Goal: Find specific fact: Find contact information

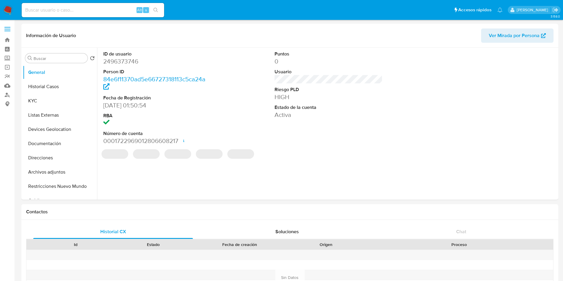
select select "10"
click at [105, 10] on input at bounding box center [93, 10] width 142 height 8
paste input "1283368675"
type input "1283368675"
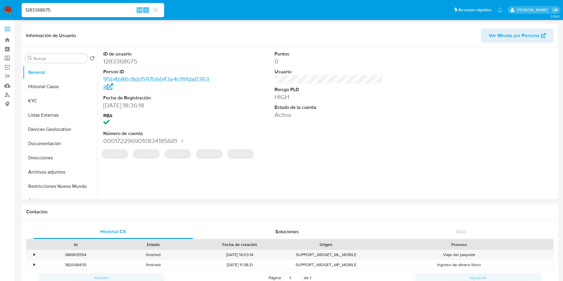
select select "10"
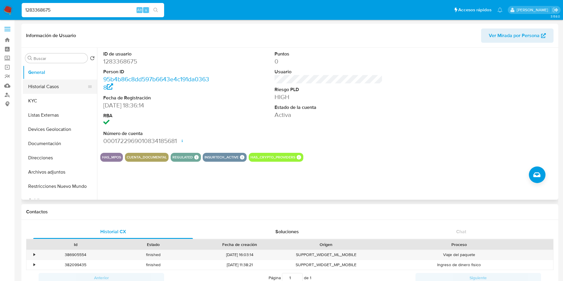
click at [53, 84] on button "Historial Casos" at bounding box center [57, 87] width 69 height 14
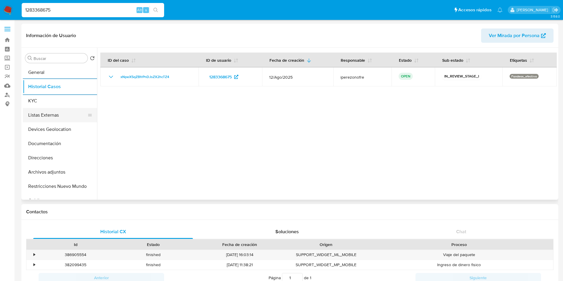
click at [37, 112] on button "Listas Externas" at bounding box center [57, 115] width 69 height 14
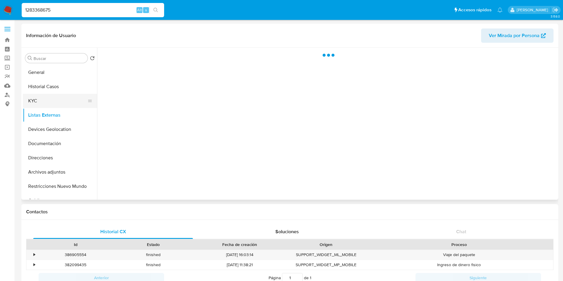
click at [38, 101] on button "KYC" at bounding box center [57, 101] width 69 height 14
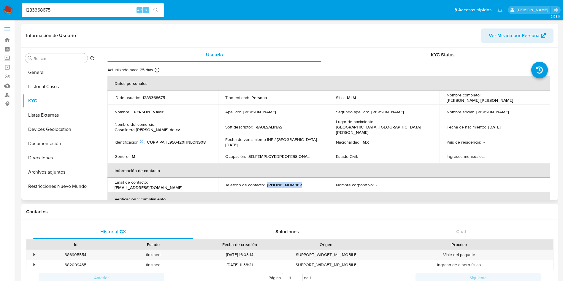
drag, startPoint x: 298, startPoint y: 184, endPoint x: 266, endPoint y: 183, distance: 31.2
click at [266, 183] on div "Teléfono de contacto : [PHONE_NUMBER]" at bounding box center [273, 184] width 96 height 5
copy p "[PHONE_NUMBER]"
drag, startPoint x: 188, startPoint y: 185, endPoint x: 151, endPoint y: 184, distance: 37.7
click at [151, 184] on div "Email de contacto : [EMAIL_ADDRESS][DOMAIN_NAME]" at bounding box center [163, 185] width 96 height 11
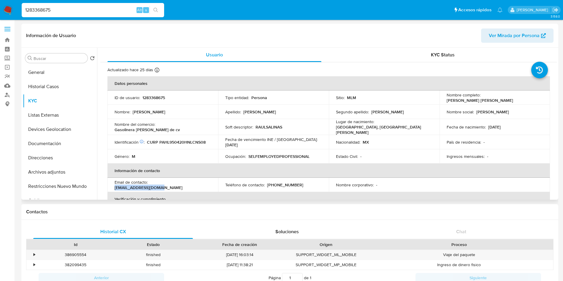
copy p "[EMAIL_ADDRESS][DOMAIN_NAME]"
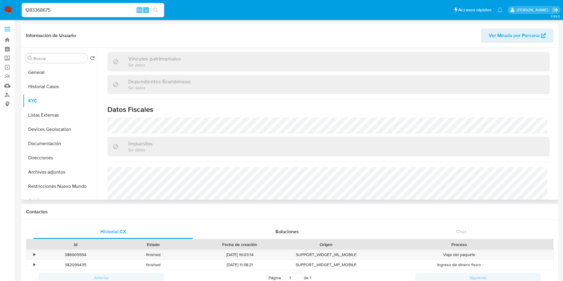
scroll to position [279, 0]
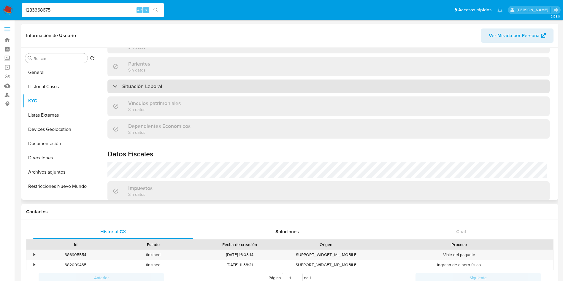
click at [178, 84] on div "Situación Laboral" at bounding box center [328, 87] width 442 height 14
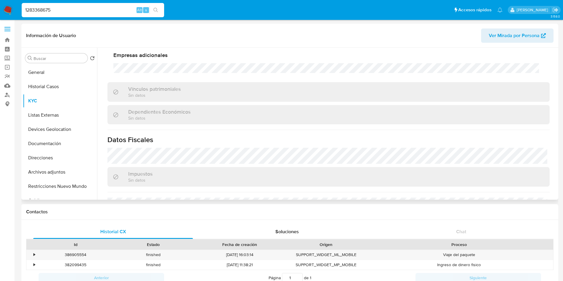
scroll to position [447, 0]
